Goal: Task Accomplishment & Management: Use online tool/utility

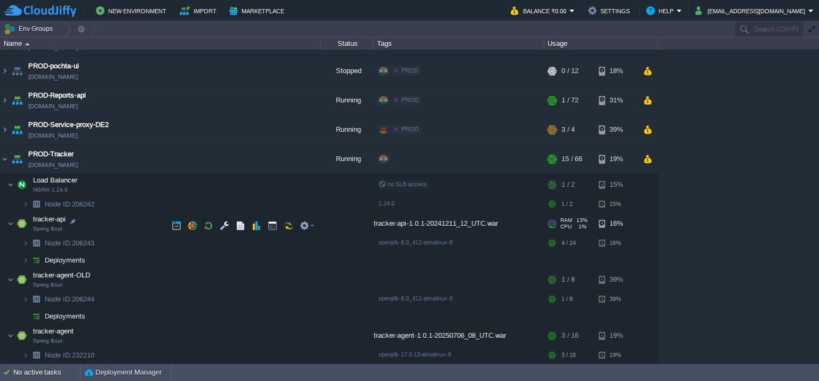
scroll to position [441, 0]
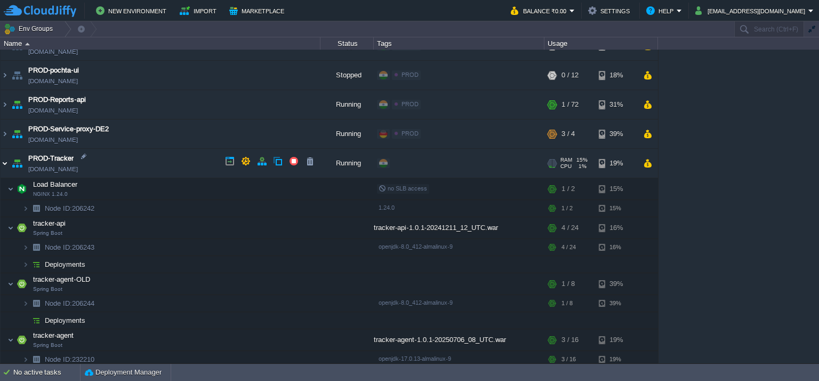
click at [3, 157] on img at bounding box center [5, 163] width 9 height 29
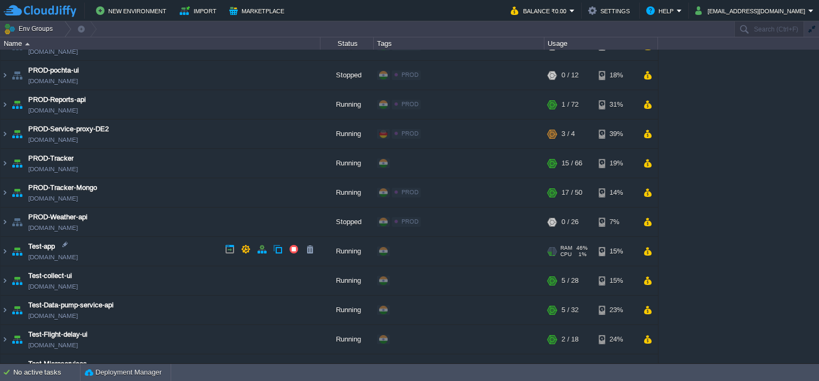
scroll to position [575, 0]
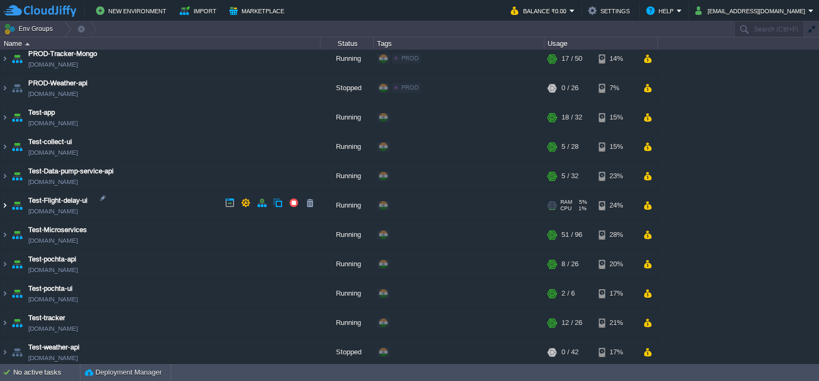
click at [3, 201] on img at bounding box center [5, 205] width 9 height 29
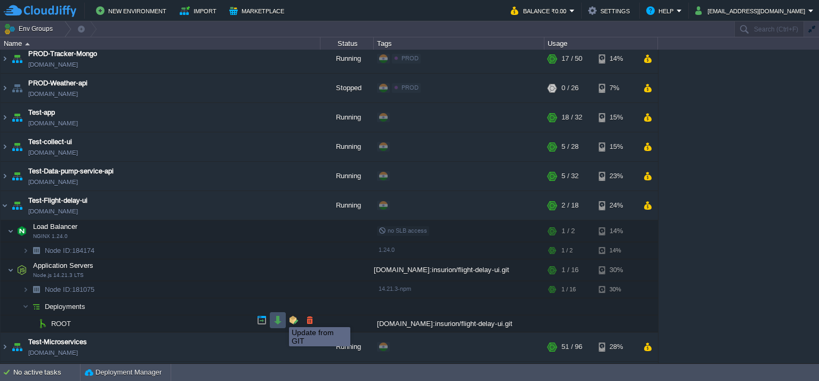
click at [281, 317] on button "button" at bounding box center [278, 320] width 10 height 10
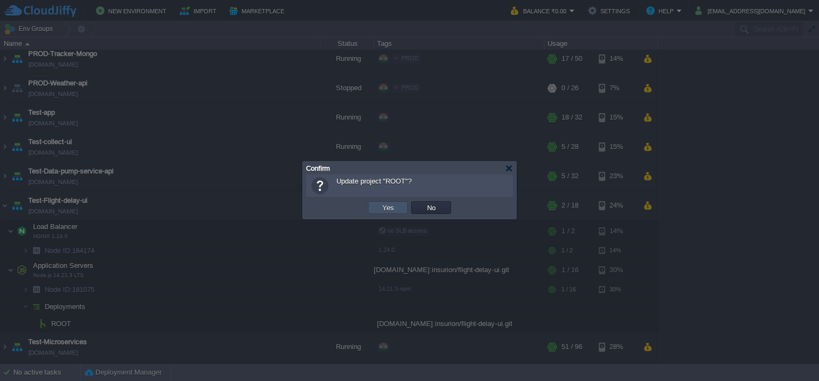
click at [389, 208] on button "Yes" at bounding box center [388, 208] width 18 height 10
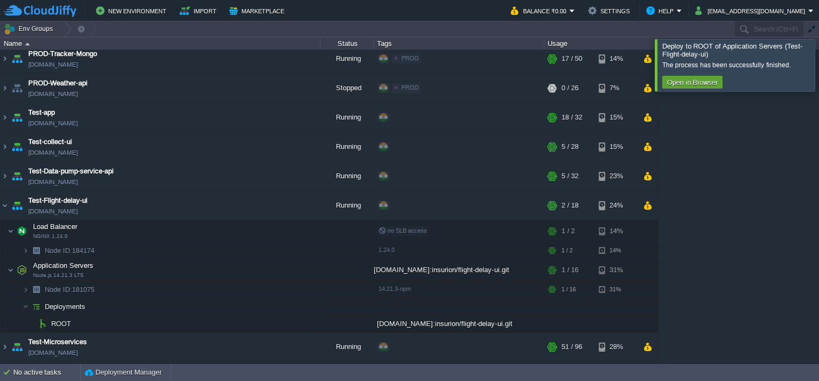
click at [819, 83] on div at bounding box center [832, 65] width 0 height 52
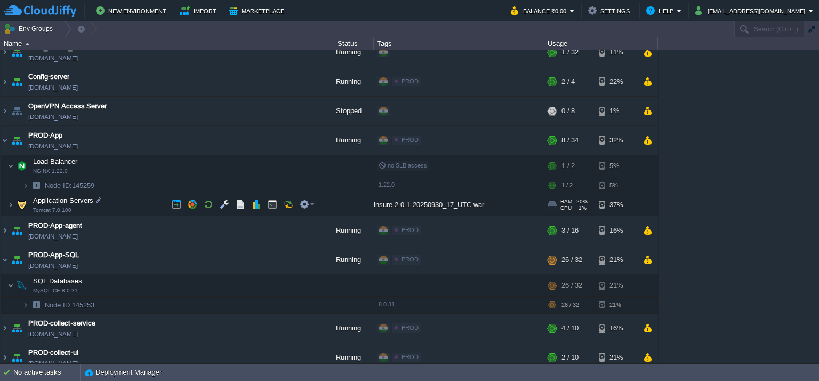
scroll to position [107, 0]
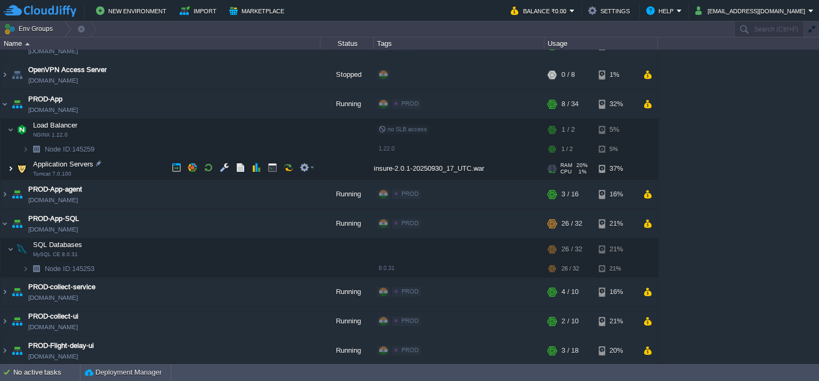
click at [9, 168] on img at bounding box center [10, 168] width 6 height 21
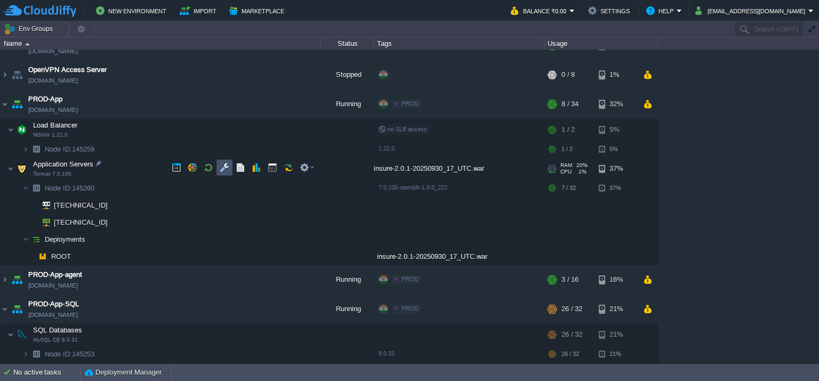
click at [227, 166] on button "button" at bounding box center [225, 168] width 10 height 10
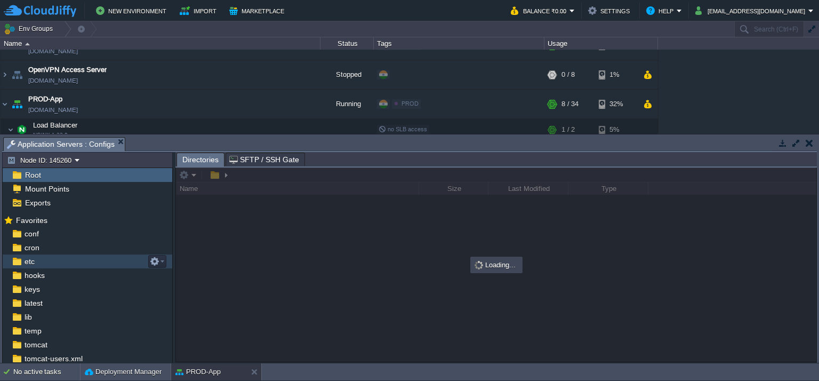
click at [68, 265] on div "etc" at bounding box center [88, 261] width 170 height 14
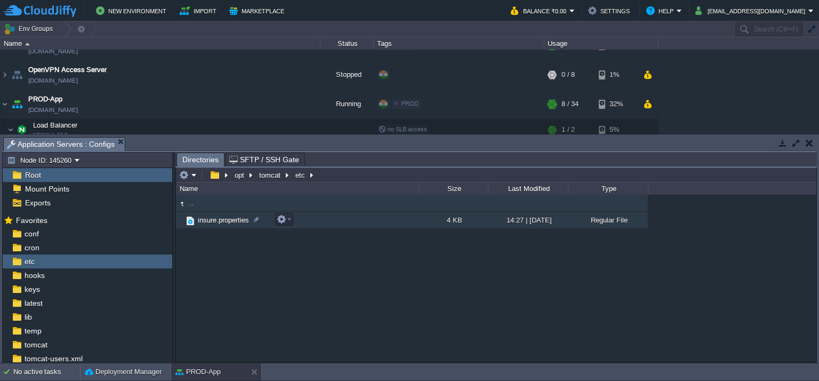
click at [309, 219] on td "insure.properties" at bounding box center [297, 220] width 243 height 17
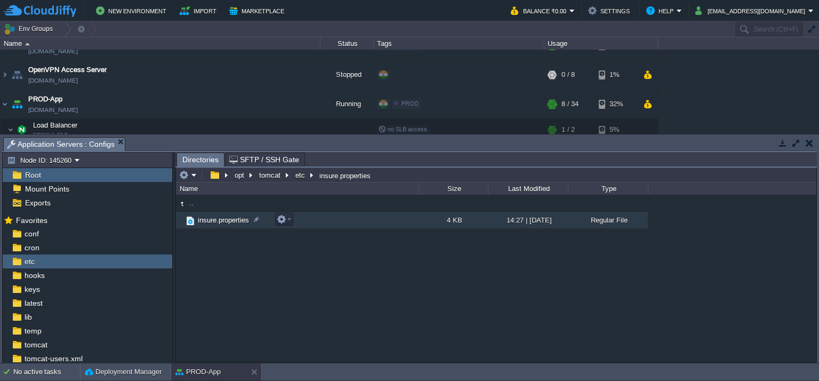
click at [309, 219] on td "insure.properties" at bounding box center [297, 220] width 243 height 17
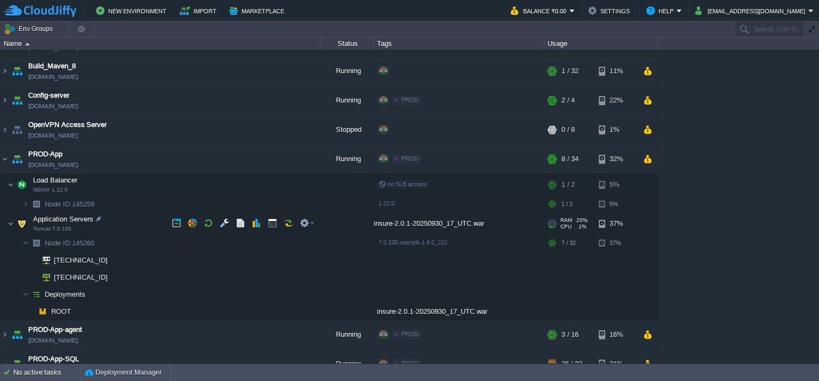
scroll to position [53, 0]
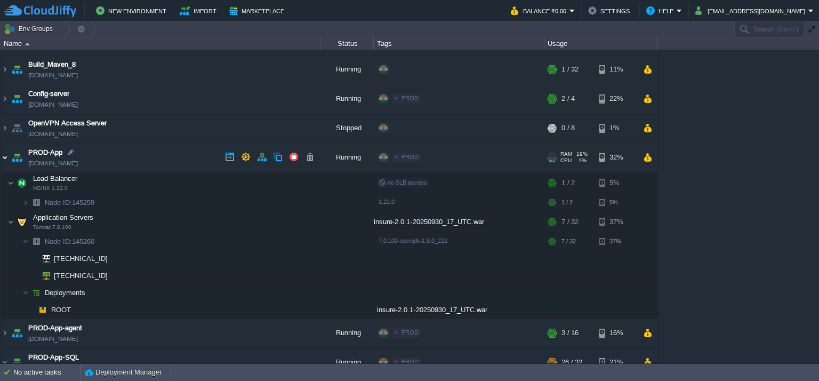
click at [1, 157] on img at bounding box center [5, 157] width 9 height 29
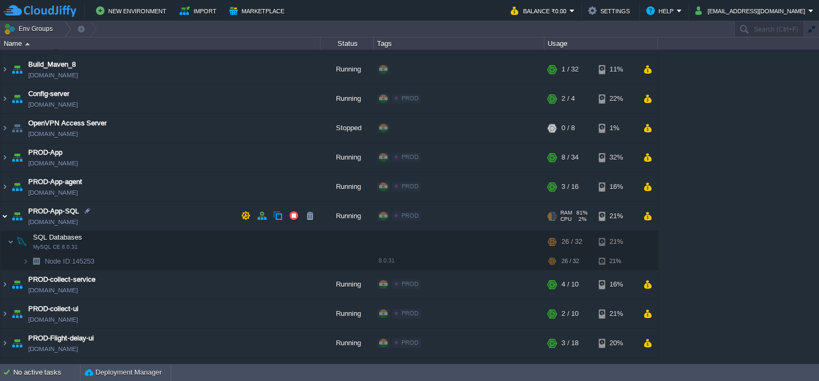
click at [4, 219] on img at bounding box center [5, 216] width 9 height 29
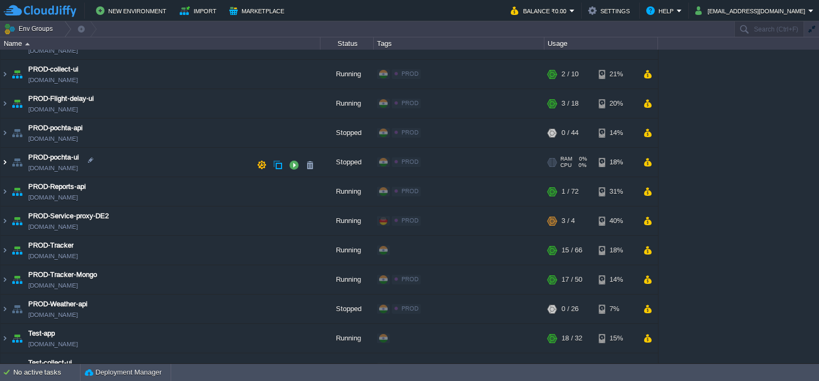
scroll to position [267, 0]
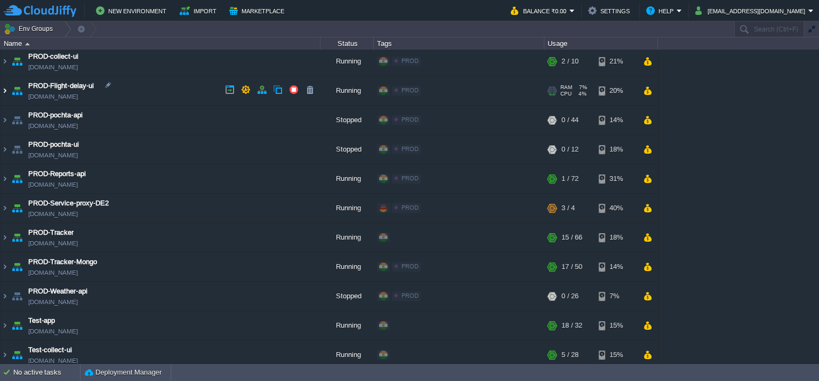
click at [5, 89] on img at bounding box center [5, 90] width 9 height 29
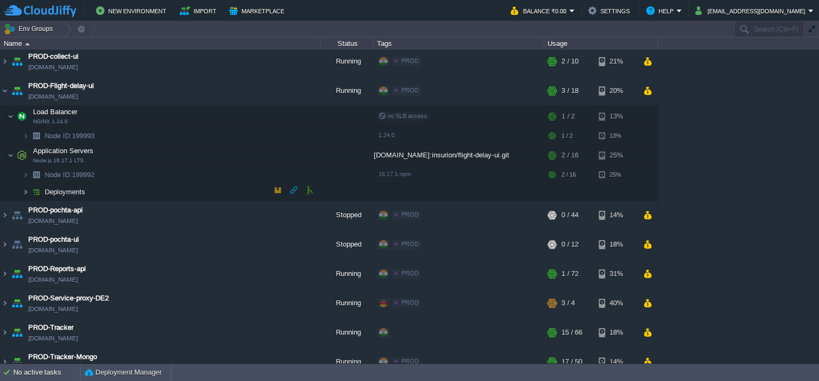
click at [26, 192] on img at bounding box center [25, 192] width 6 height 17
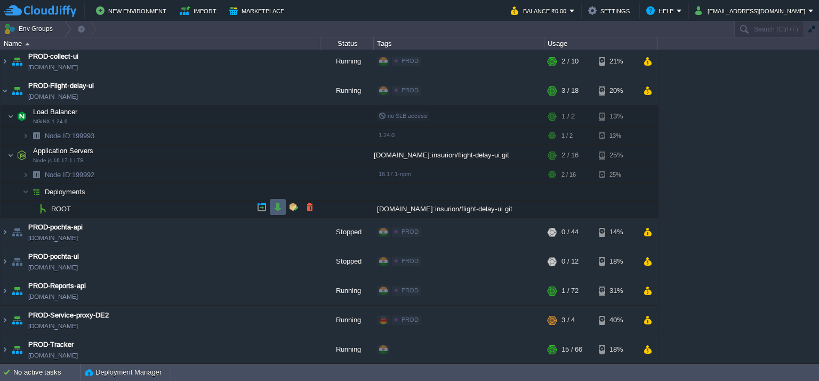
click at [278, 208] on button "button" at bounding box center [278, 207] width 10 height 10
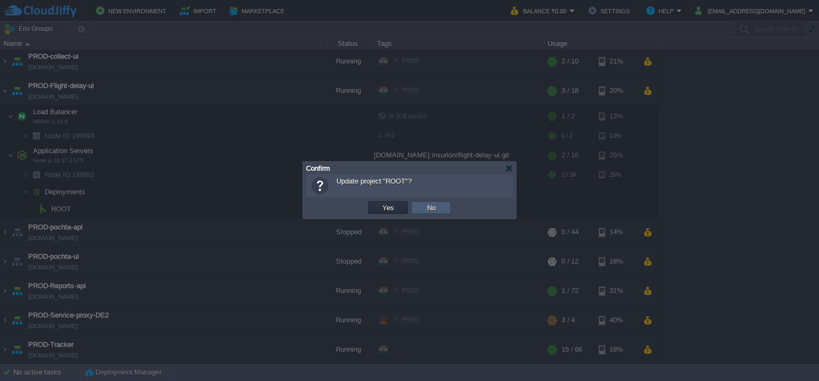
click at [433, 206] on button "No" at bounding box center [431, 208] width 15 height 10
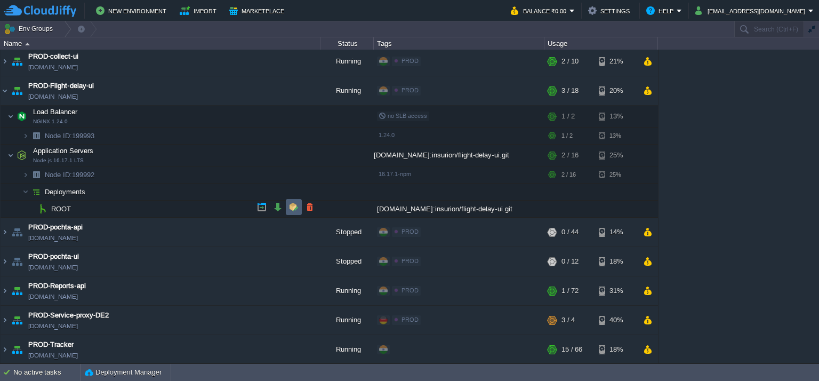
click at [289, 206] on button "button" at bounding box center [294, 207] width 10 height 10
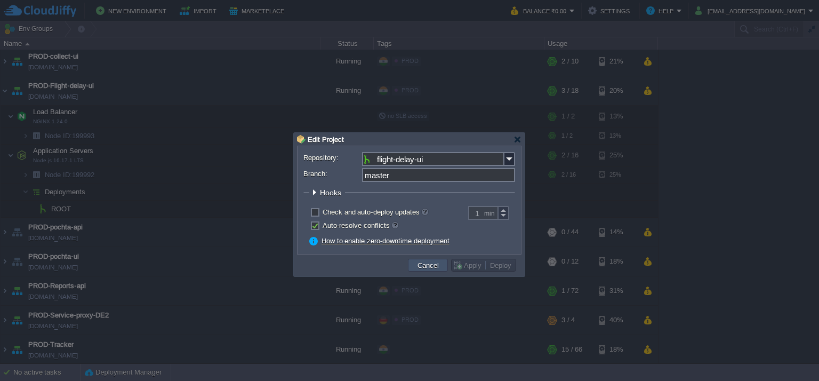
click at [420, 263] on button "Cancel" at bounding box center [429, 265] width 28 height 10
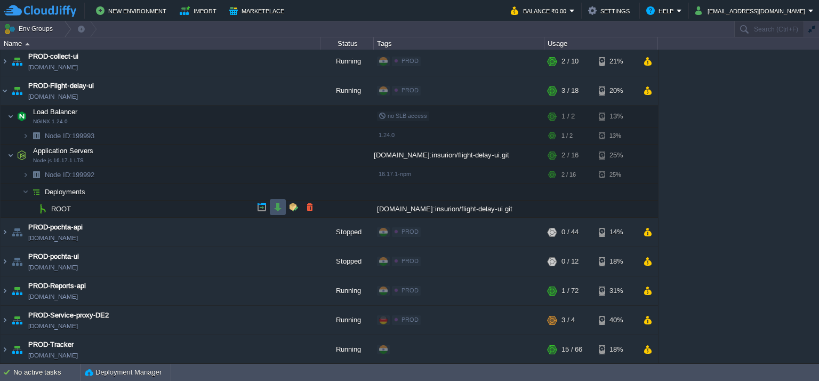
click at [277, 209] on button "button" at bounding box center [278, 207] width 10 height 10
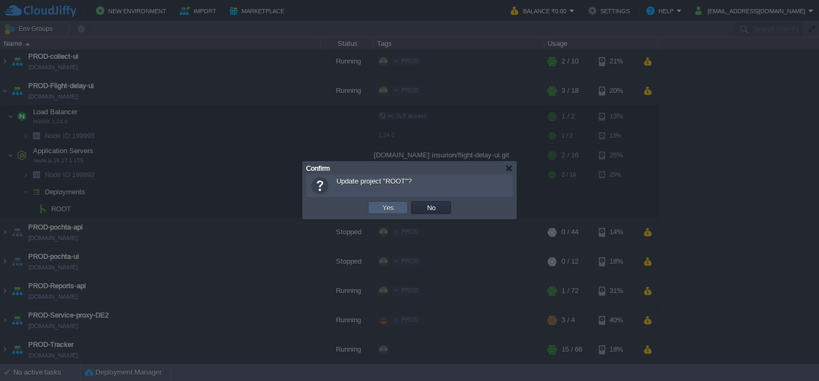
click at [380, 208] on button "Yes" at bounding box center [388, 208] width 18 height 10
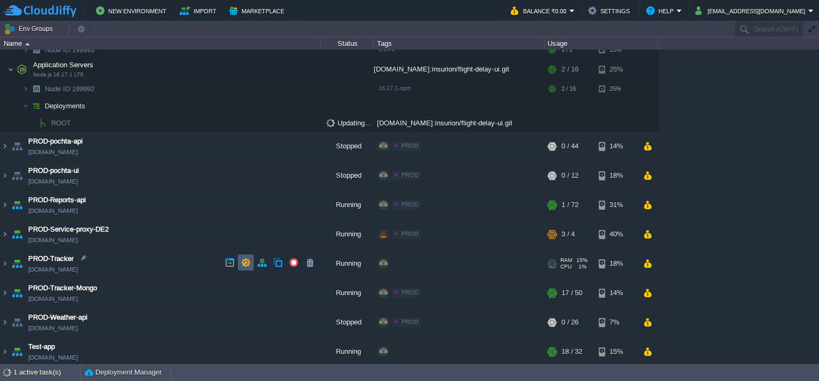
scroll to position [427, 0]
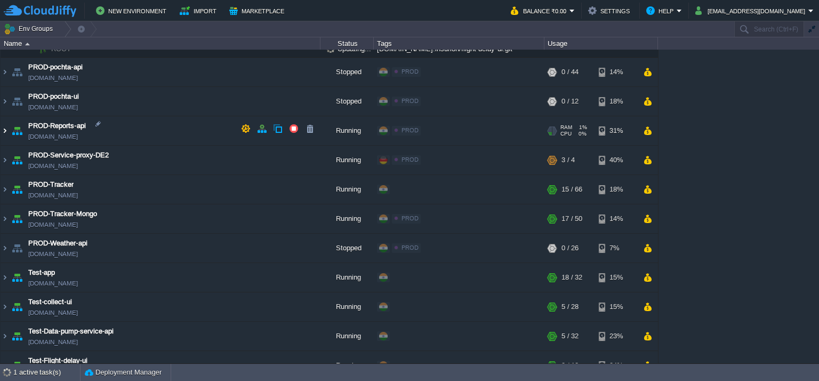
click at [4, 125] on img at bounding box center [5, 130] width 9 height 29
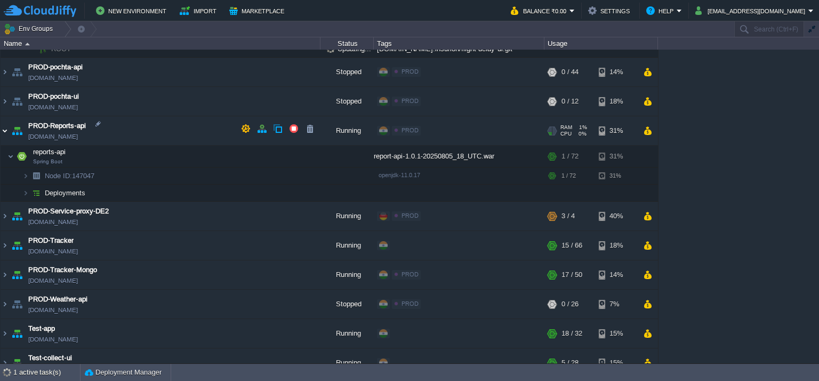
click at [4, 125] on img at bounding box center [5, 130] width 9 height 29
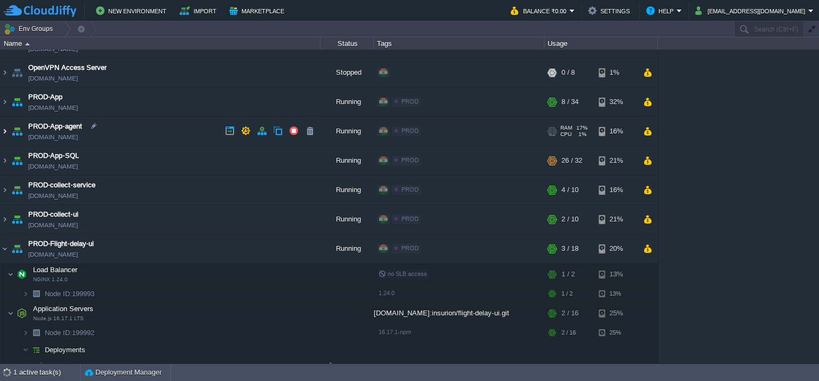
scroll to position [107, 0]
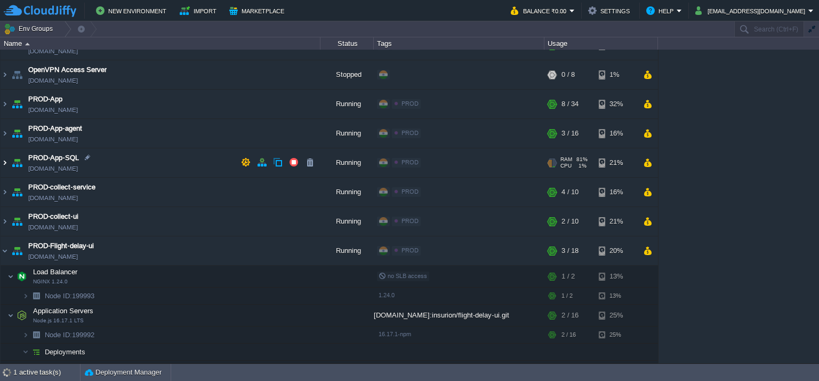
click at [4, 161] on img at bounding box center [5, 162] width 9 height 29
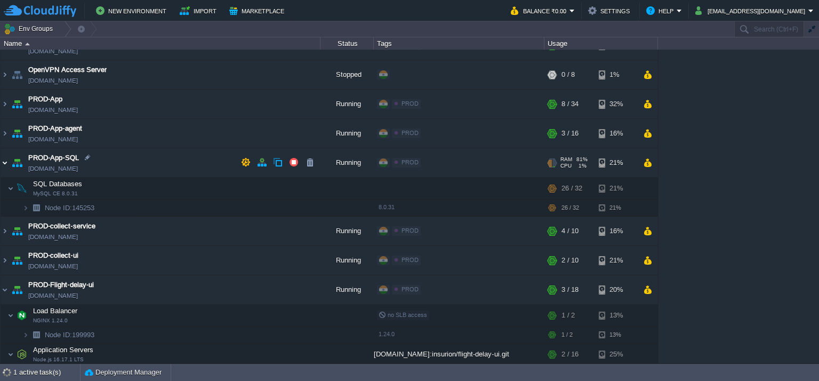
click at [4, 161] on img at bounding box center [5, 162] width 9 height 29
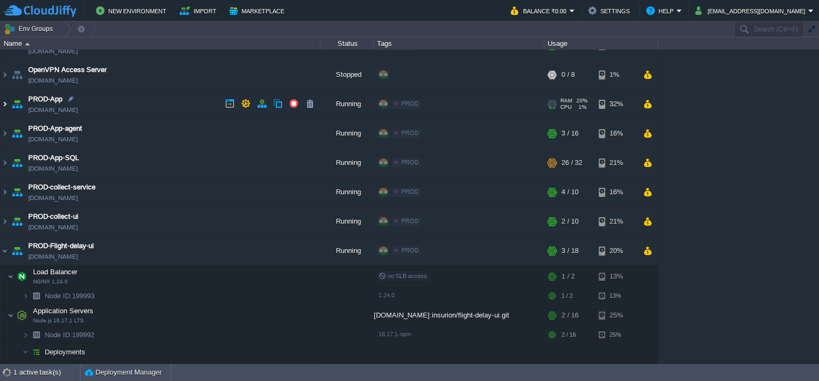
click at [6, 100] on img at bounding box center [5, 104] width 9 height 29
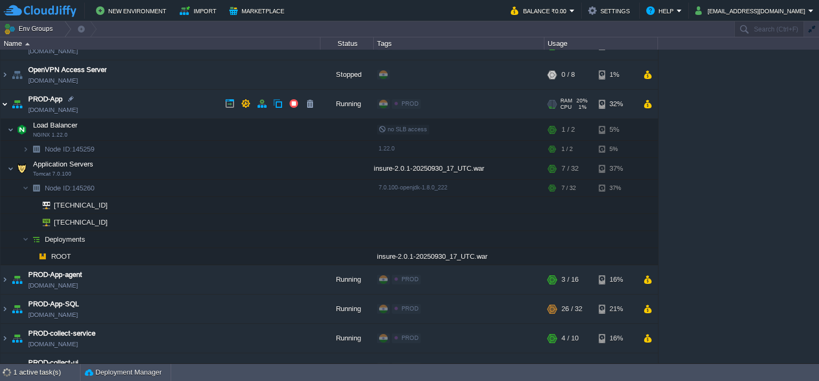
click at [6, 100] on img at bounding box center [5, 104] width 9 height 29
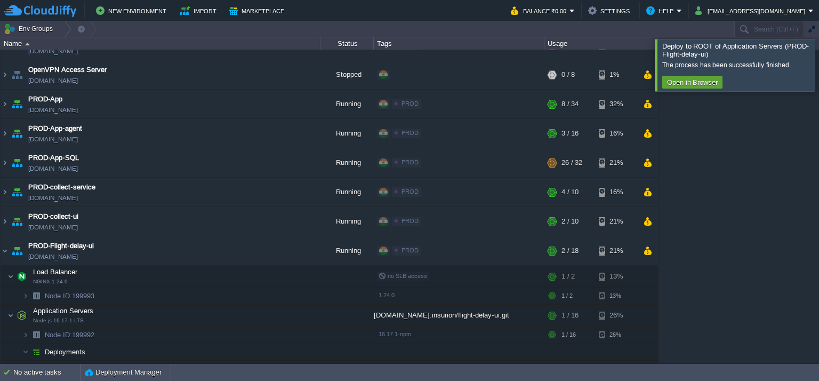
scroll to position [115, 0]
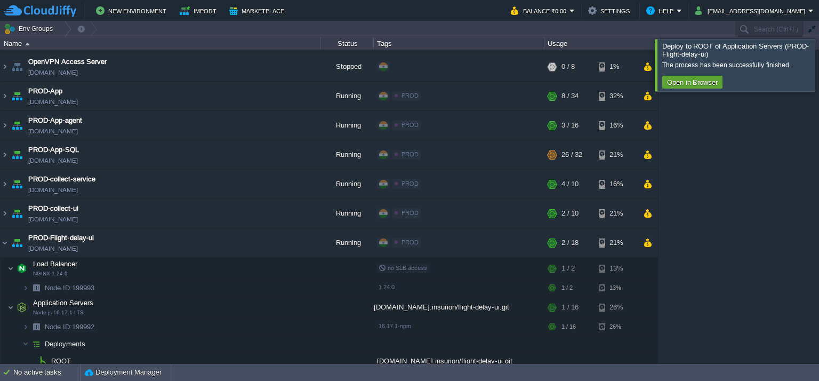
click at [819, 58] on div at bounding box center [832, 65] width 0 height 52
